Goal: Task Accomplishment & Management: Manage account settings

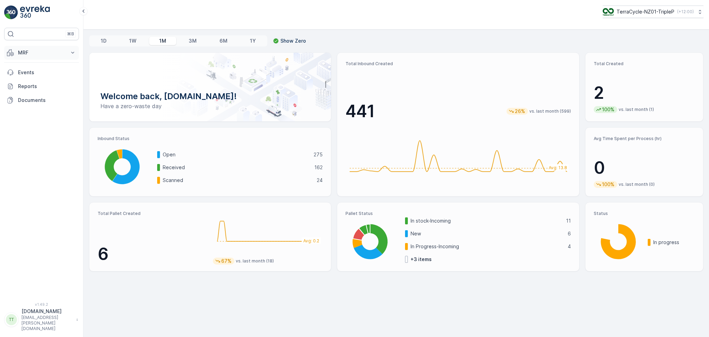
click at [52, 51] on p "MRF" at bounding box center [41, 52] width 47 height 7
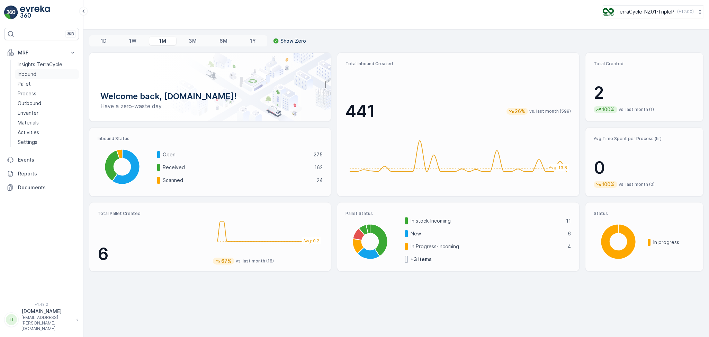
click at [34, 72] on p "Inbound" at bounding box center [27, 74] width 19 height 7
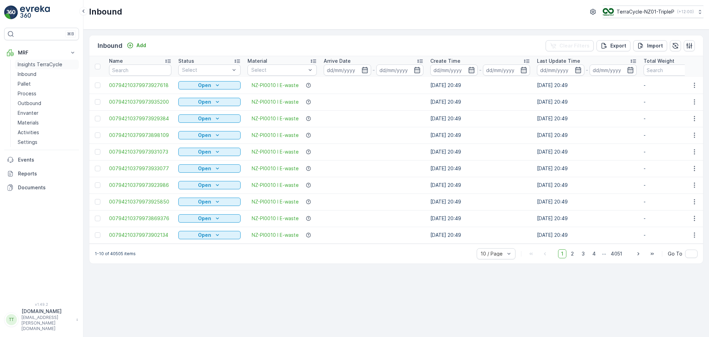
click at [39, 67] on p "Insights TerraCycle" at bounding box center [40, 64] width 45 height 7
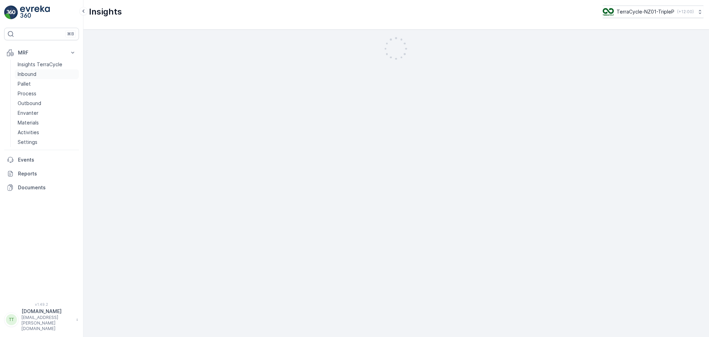
click at [36, 73] on link "Inbound" at bounding box center [47, 74] width 64 height 10
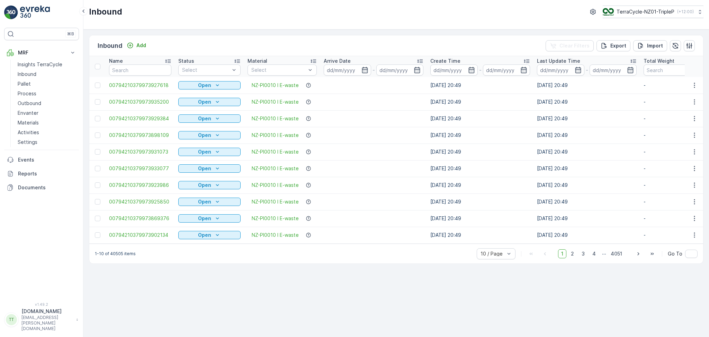
click at [434, 286] on div "Inbound Add Clear Filters Export Import Name Status Select Material Select Arri…" at bounding box center [396, 182] width 626 height 307
click at [362, 69] on icon "button" at bounding box center [365, 70] width 7 height 7
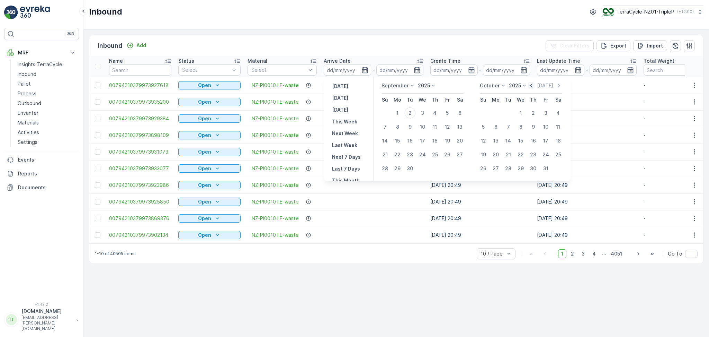
click at [535, 85] on icon "button" at bounding box center [531, 85] width 7 height 7
click at [399, 168] on div "25" at bounding box center [397, 168] width 11 height 11
type input "[DATE]"
click at [497, 113] on div "1" at bounding box center [495, 112] width 11 height 11
type input "[DATE]"
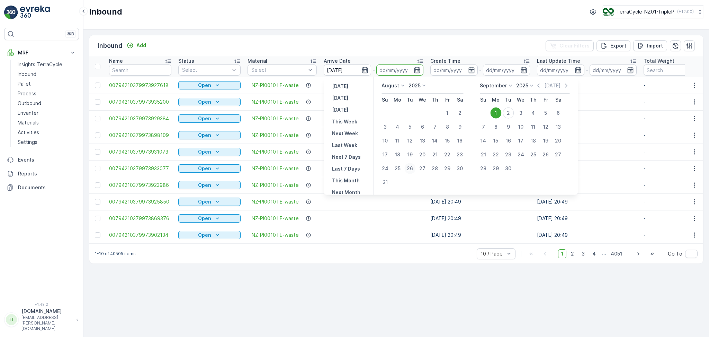
click at [408, 168] on div "26" at bounding box center [410, 168] width 11 height 11
type input "[DATE]"
click at [497, 110] on div "1" at bounding box center [495, 112] width 11 height 11
type input "[DATE]"
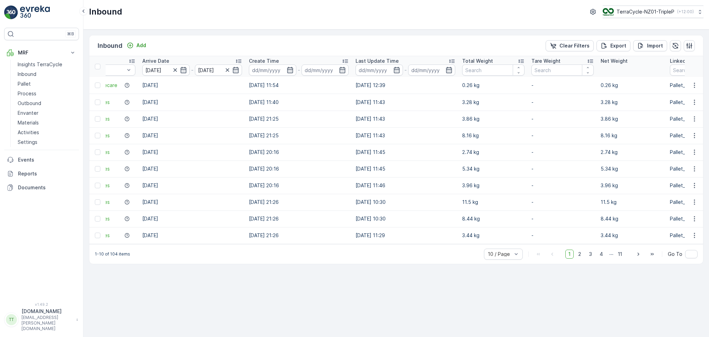
scroll to position [0, 541]
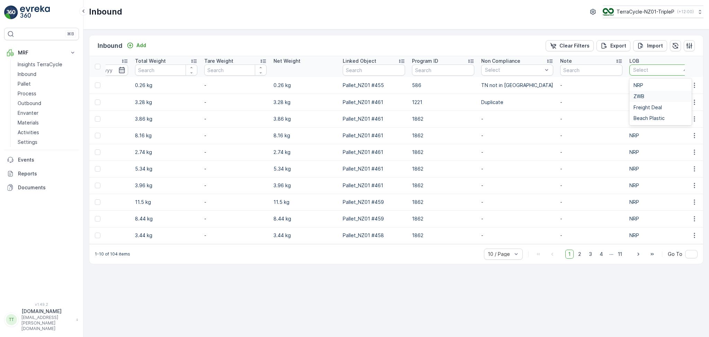
click at [640, 94] on div "ZWB" at bounding box center [661, 97] width 54 height 6
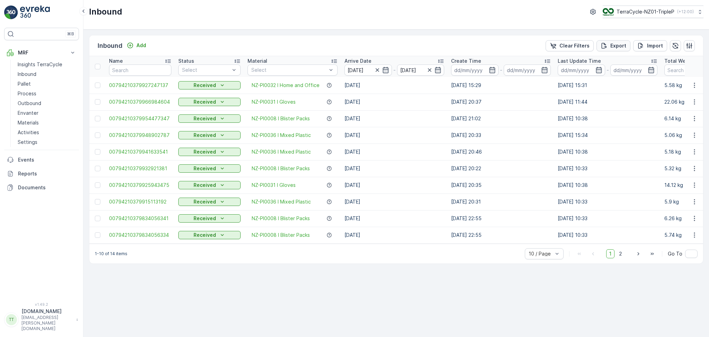
click at [619, 45] on p "Export" at bounding box center [619, 45] width 16 height 7
click at [617, 38] on span "reports" at bounding box center [653, 37] width 81 height 7
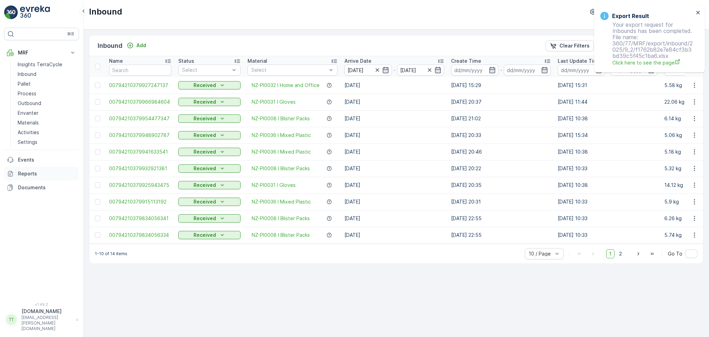
click at [29, 171] on p "Reports" at bounding box center [47, 173] width 58 height 7
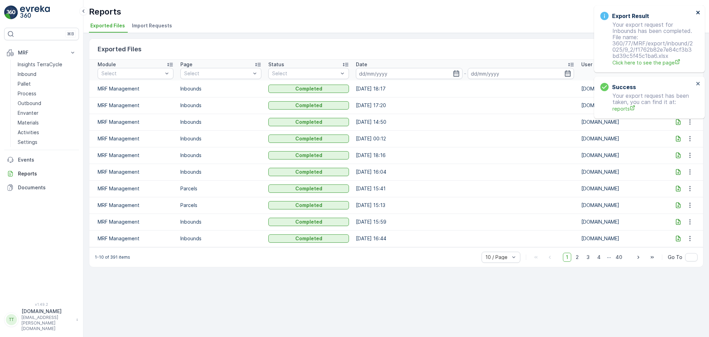
click at [697, 10] on icon "close" at bounding box center [698, 13] width 5 height 6
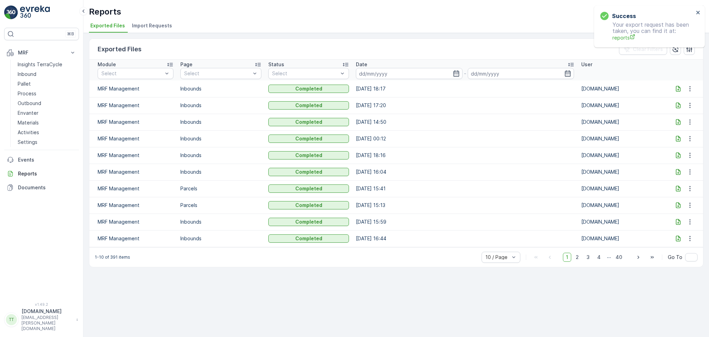
click at [695, 13] on div "Success Your export request has been taken, you can find it at: reports" at bounding box center [648, 27] width 98 height 34
click at [677, 89] on icon at bounding box center [679, 89] width 5 height 6
click at [696, 11] on icon "close" at bounding box center [698, 13] width 5 height 6
click at [644, 16] on button "TerraCycle-NZ01-TripleP ( +12:00 )" at bounding box center [652, 12] width 101 height 12
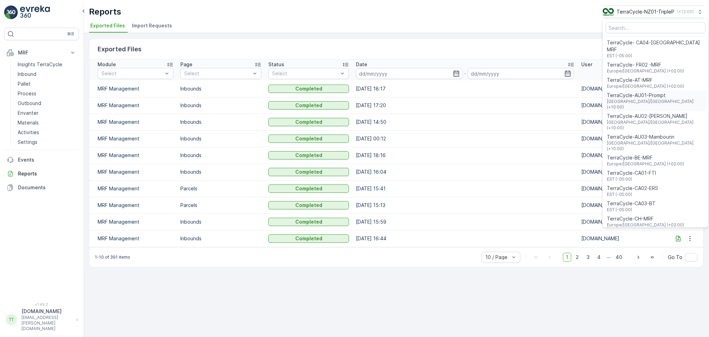
click at [648, 92] on span "TerraCycle-AU01-Prompt" at bounding box center [655, 95] width 97 height 7
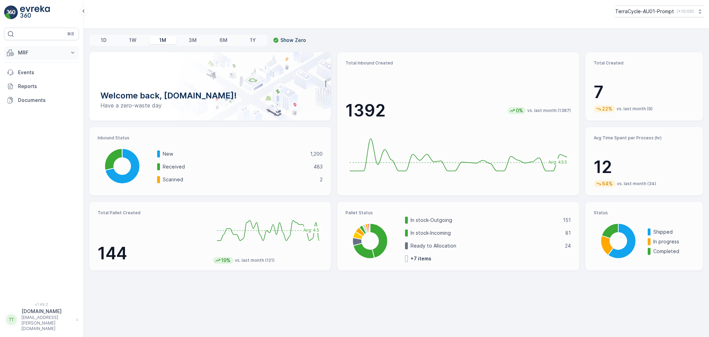
click at [30, 56] on p "MRF" at bounding box center [41, 52] width 47 height 7
click at [32, 76] on p "Inbound" at bounding box center [27, 74] width 19 height 7
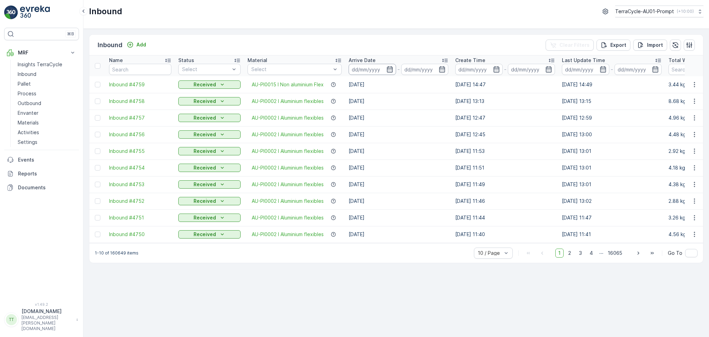
click at [372, 67] on input at bounding box center [372, 69] width 47 height 11
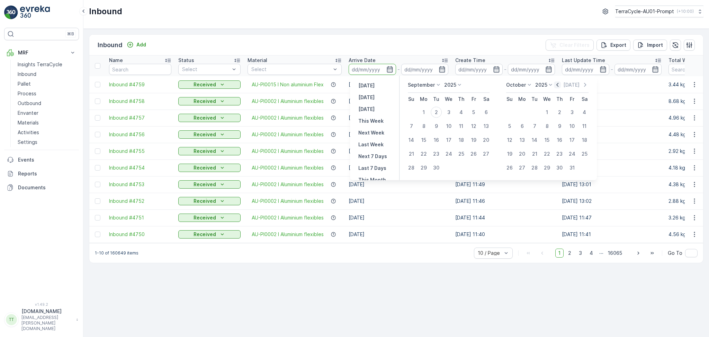
click at [560, 86] on icon "button" at bounding box center [558, 84] width 7 height 7
click at [437, 167] on div "26" at bounding box center [436, 167] width 11 height 11
type input "[DATE]"
click at [523, 108] on div "1" at bounding box center [522, 112] width 11 height 11
type input "[DATE]"
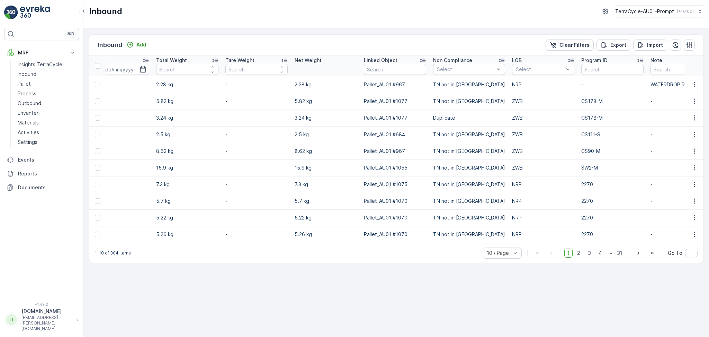
scroll to position [0, 626]
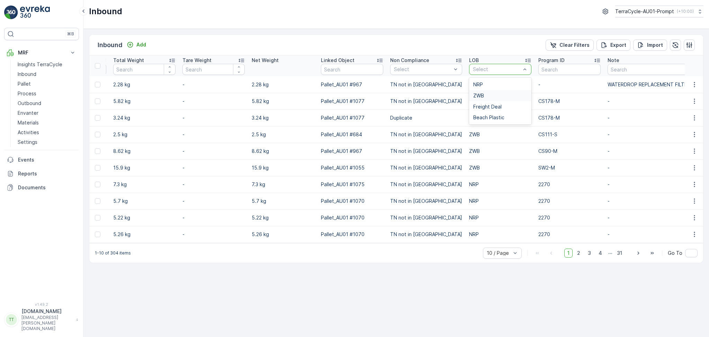
click at [481, 92] on div "ZWB" at bounding box center [500, 95] width 62 height 11
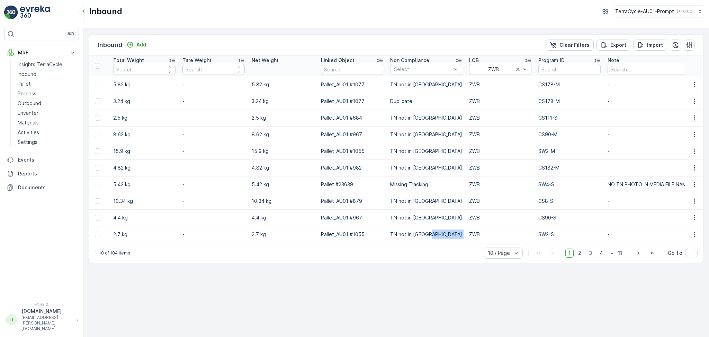
drag, startPoint x: 456, startPoint y: 242, endPoint x: 439, endPoint y: 242, distance: 17.0
click at [439, 242] on tr "019931265099999891ZX2001619601000650801 Received AU-PI0001 I Beauty and homecar…" at bounding box center [100, 234] width 1272 height 17
click at [439, 242] on td "TN not in [GEOGRAPHIC_DATA]" at bounding box center [426, 234] width 79 height 17
click at [615, 44] on p "Export" at bounding box center [619, 45] width 16 height 7
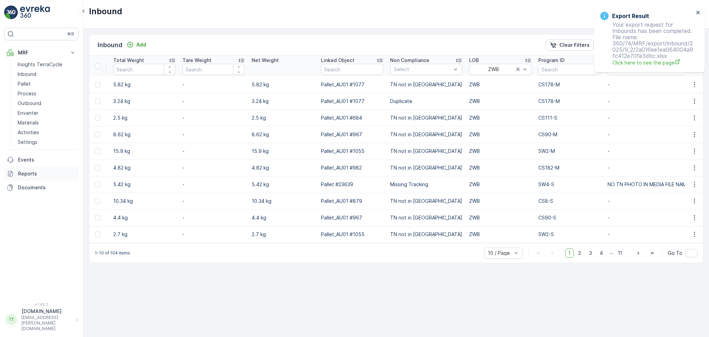
click at [28, 172] on p "Reports" at bounding box center [47, 173] width 58 height 7
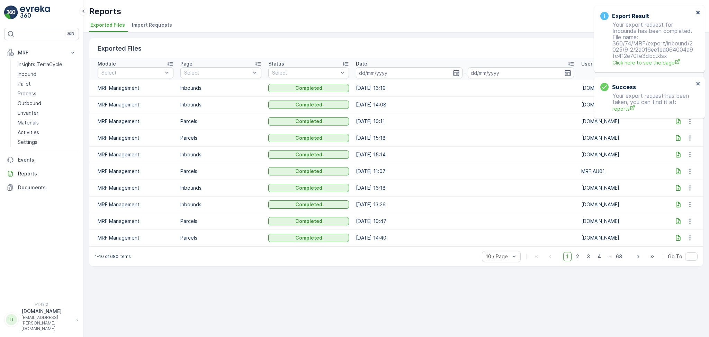
drag, startPoint x: 698, startPoint y: 10, endPoint x: 665, endPoint y: 28, distance: 37.2
click at [698, 11] on icon "close" at bounding box center [698, 13] width 5 height 6
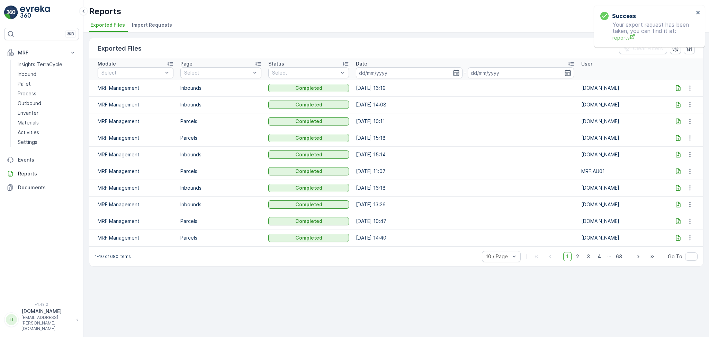
click at [677, 86] on icon at bounding box center [678, 88] width 7 height 7
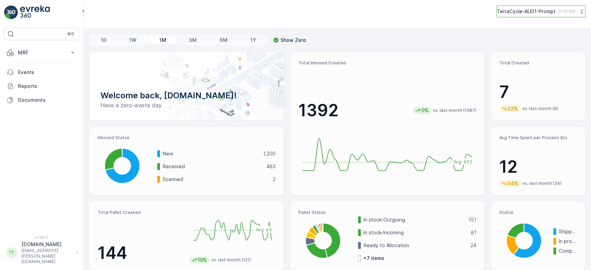
click at [443, 13] on p "TerraCycle-AU01-Prompt" at bounding box center [526, 11] width 59 height 7
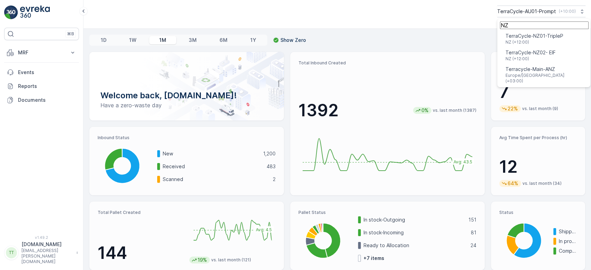
type input "NZ"
click at [443, 39] on span "TerraCycle-NZ01-TripleP" at bounding box center [535, 36] width 58 height 7
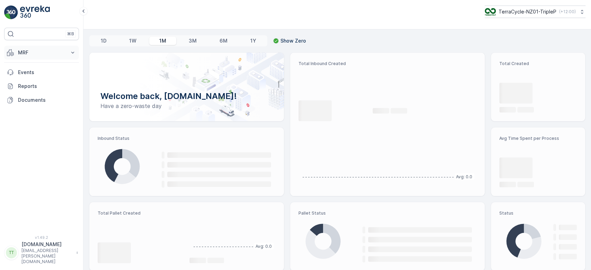
click at [27, 51] on p "MRF" at bounding box center [41, 52] width 47 height 7
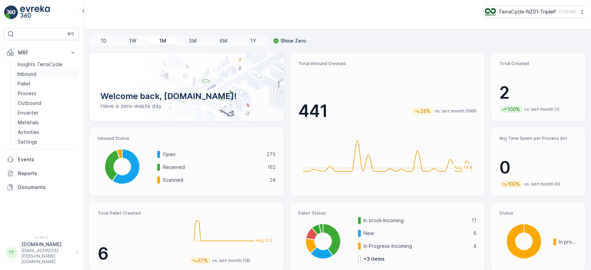
click at [27, 72] on p "Inbound" at bounding box center [27, 74] width 19 height 7
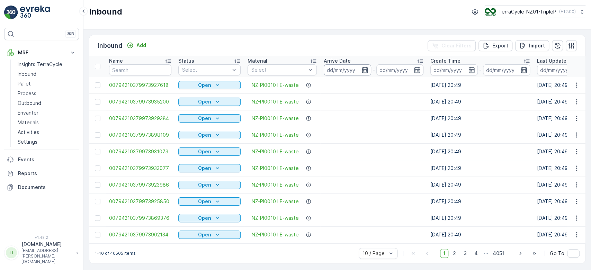
click at [357, 71] on input at bounding box center [347, 69] width 47 height 11
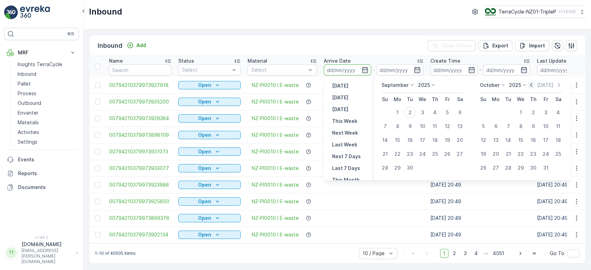
click at [534, 87] on icon "button" at bounding box center [531, 85] width 7 height 7
click at [447, 109] on div "1" at bounding box center [447, 112] width 11 height 11
type input "01.08.2025"
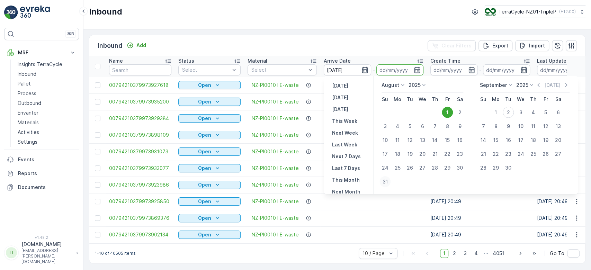
click at [384, 183] on div "31" at bounding box center [385, 181] width 11 height 11
type input "31.08.2025"
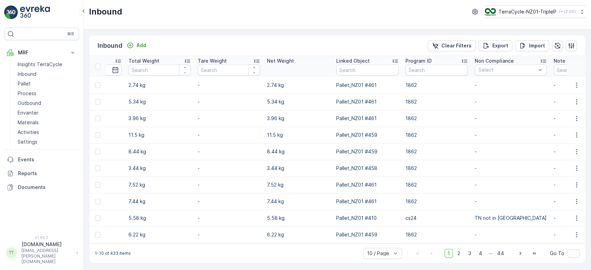
scroll to position [0, 620]
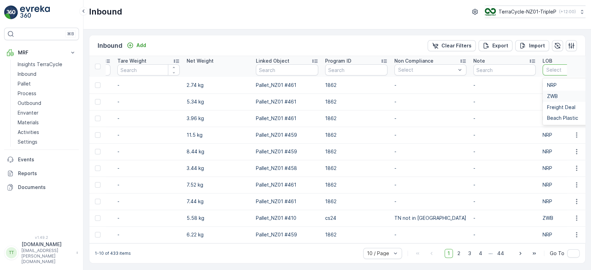
click at [549, 95] on span "ZWB" at bounding box center [552, 97] width 11 height 6
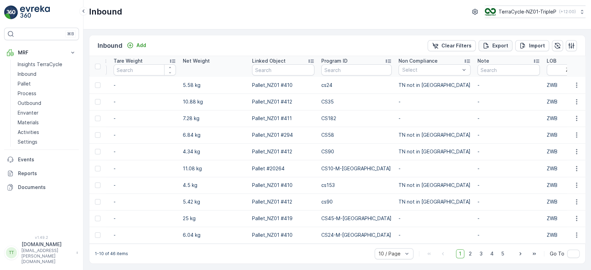
click at [494, 48] on p "Export" at bounding box center [501, 45] width 16 height 7
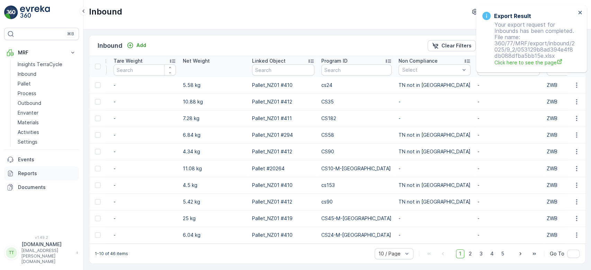
click at [28, 170] on p "Reports" at bounding box center [47, 173] width 58 height 7
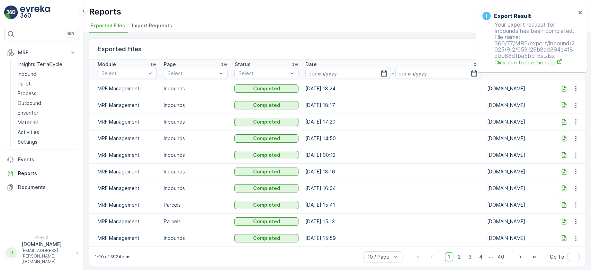
click at [561, 88] on icon at bounding box center [564, 88] width 7 height 7
